Goal: Browse casually

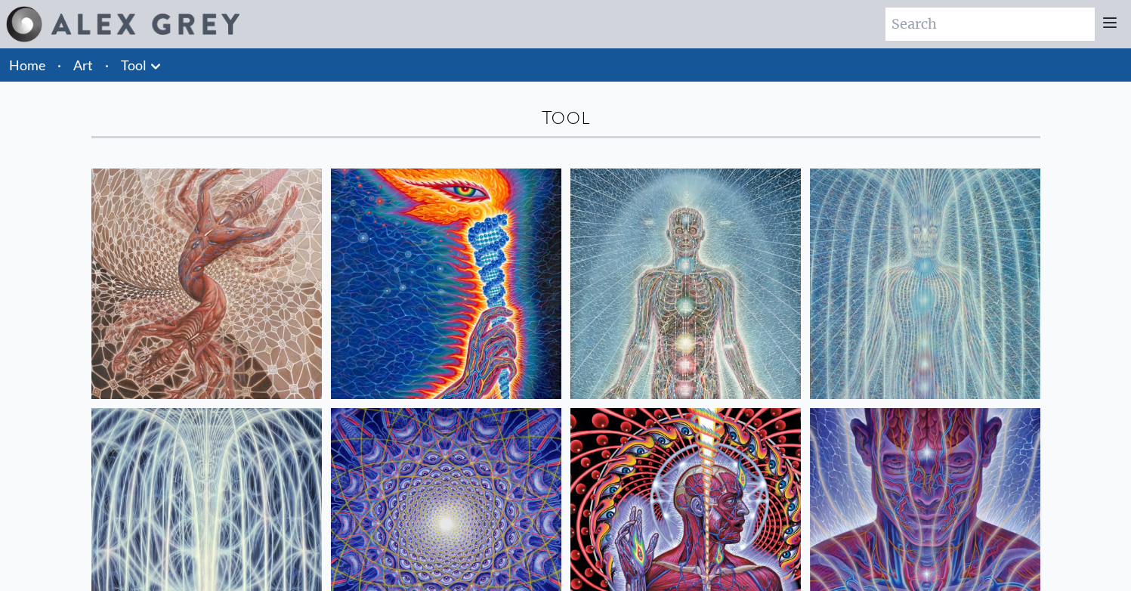
click at [511, 444] on img at bounding box center [446, 523] width 230 height 230
click at [122, 103] on div "Tool" at bounding box center [565, 110] width 967 height 57
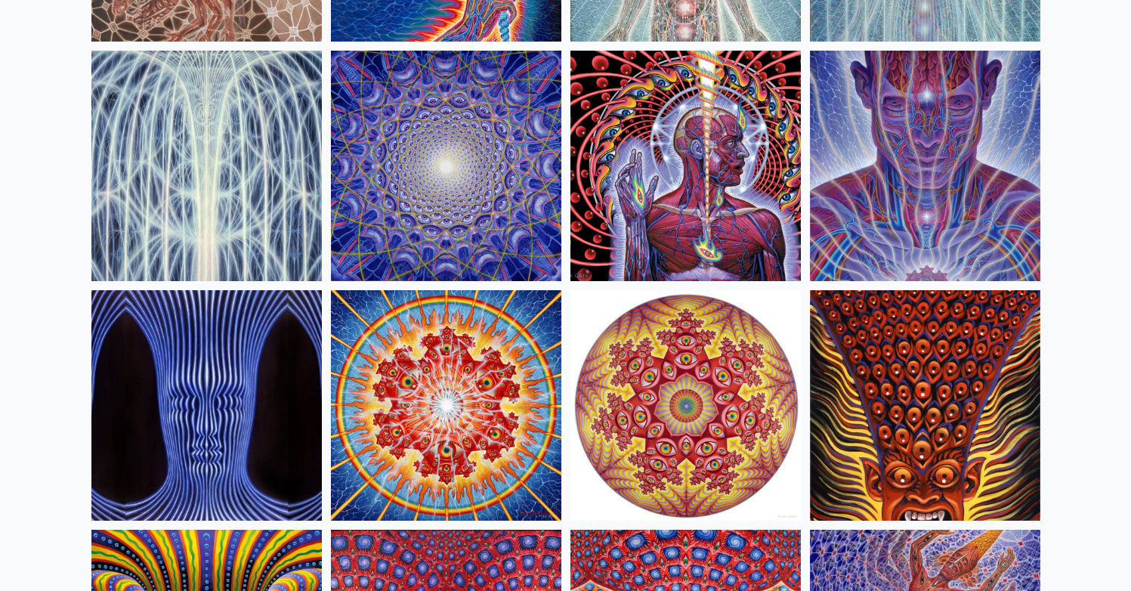
scroll to position [358, 0]
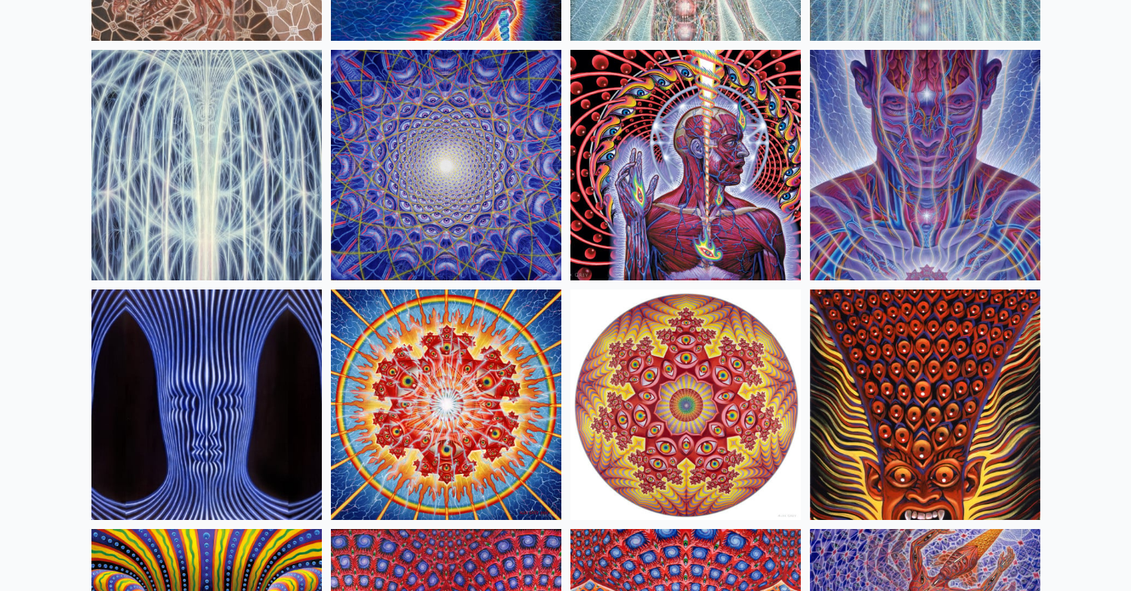
click at [645, 360] on img at bounding box center [685, 404] width 230 height 230
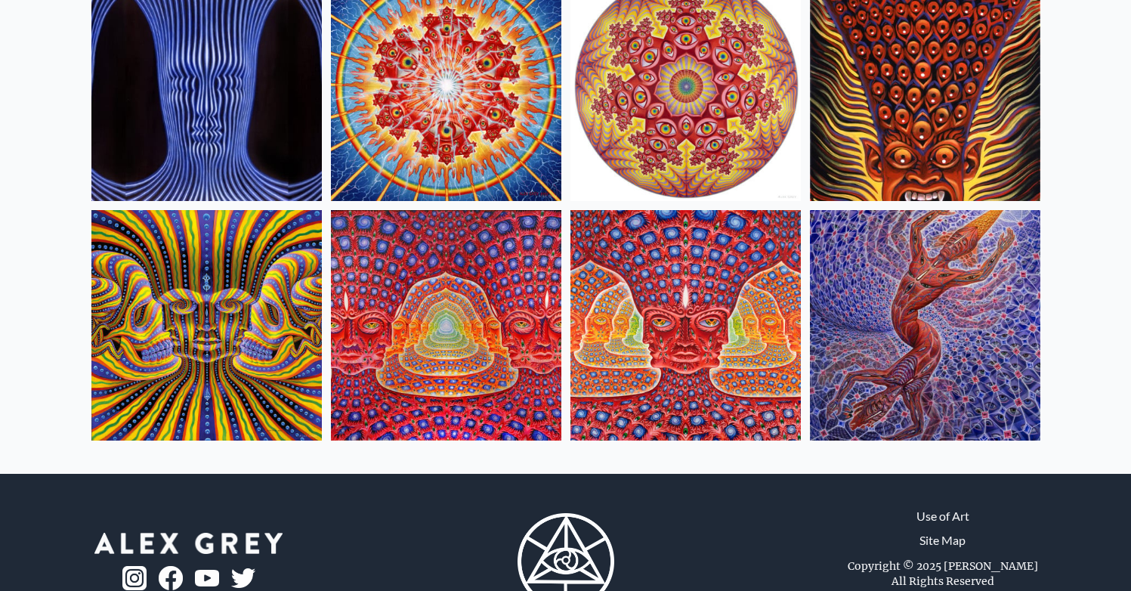
scroll to position [681, 0]
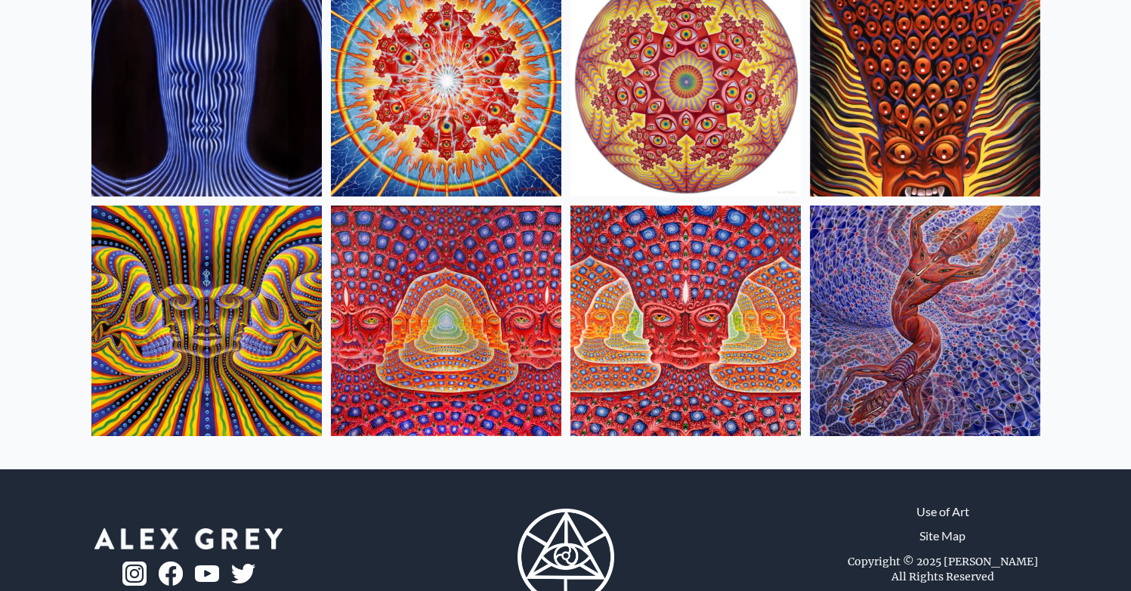
click at [484, 344] on img at bounding box center [446, 320] width 230 height 230
click at [844, 298] on img at bounding box center [925, 320] width 230 height 230
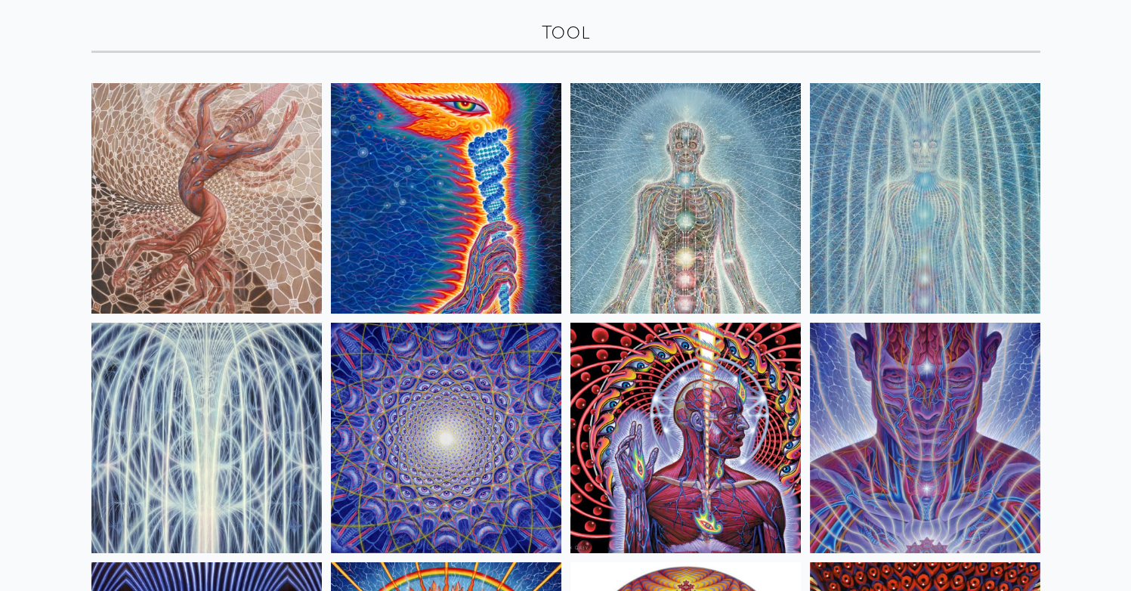
scroll to position [73, 0]
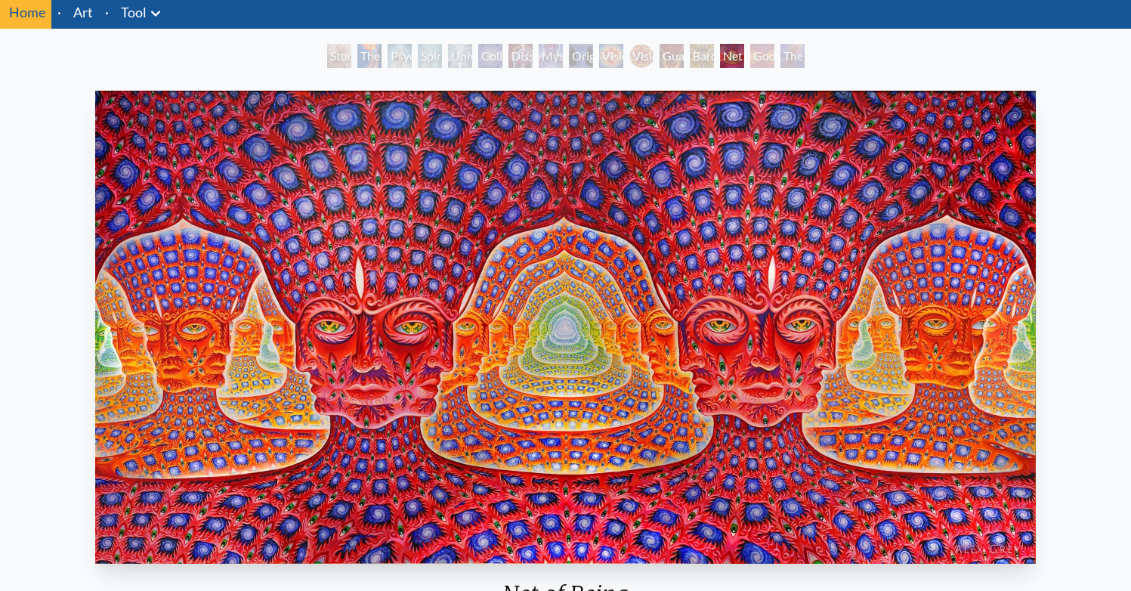
scroll to position [85, 0]
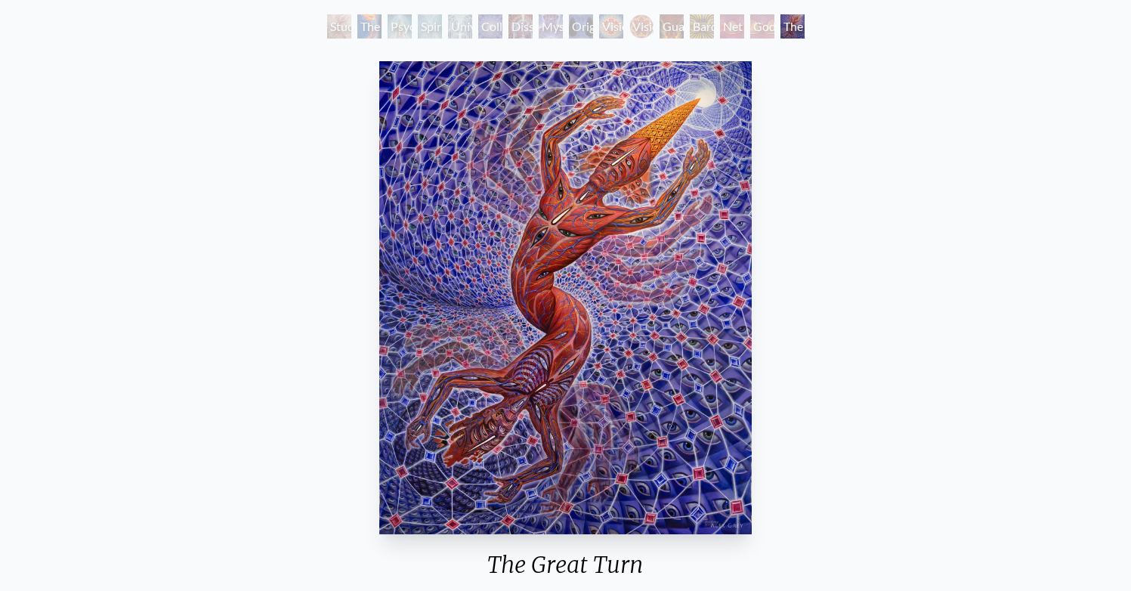
scroll to position [85, 0]
